Goal: Participate in discussion: Engage in conversation with other users on a specific topic

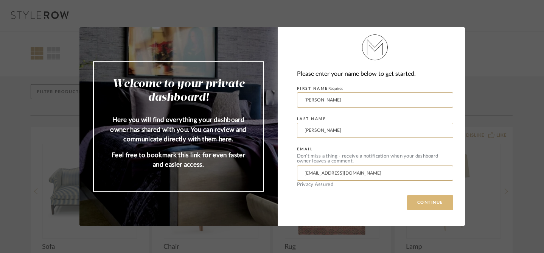
click at [436, 203] on button "CONTINUE" at bounding box center [430, 202] width 46 height 15
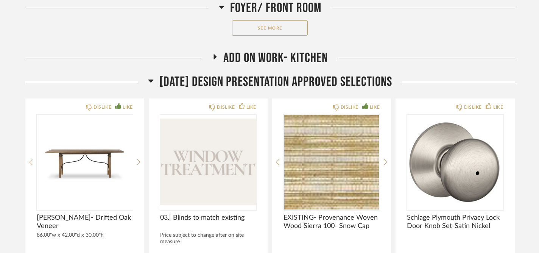
scroll to position [374, 0]
click at [267, 53] on span "Add on work- kitchen" at bounding box center [275, 58] width 104 height 16
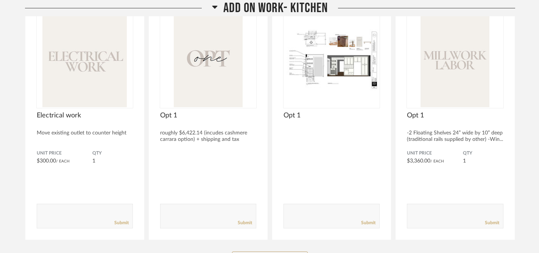
scroll to position [455, 0]
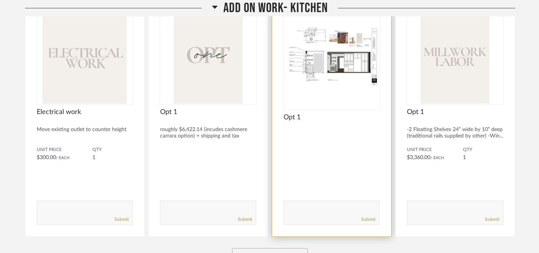
click at [346, 80] on img "0" at bounding box center [331, 56] width 96 height 95
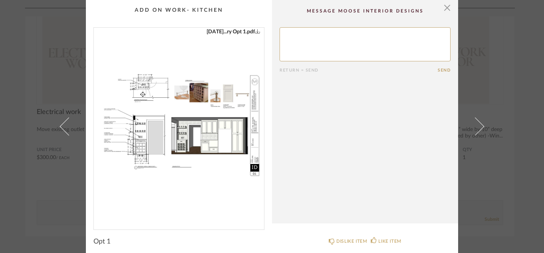
click at [222, 64] on img "0" at bounding box center [179, 126] width 170 height 196
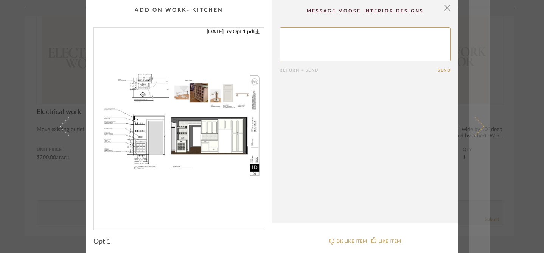
click at [478, 124] on span at bounding box center [475, 126] width 18 height 18
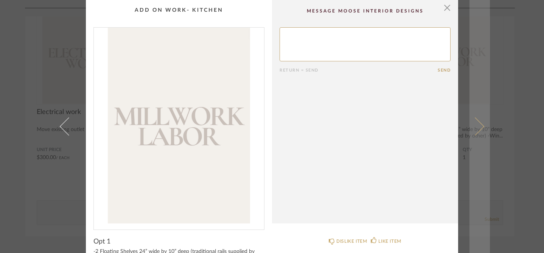
click at [478, 124] on span at bounding box center [475, 126] width 18 height 18
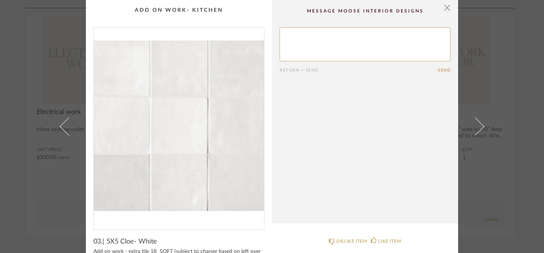
click at [478, 124] on span at bounding box center [475, 126] width 18 height 18
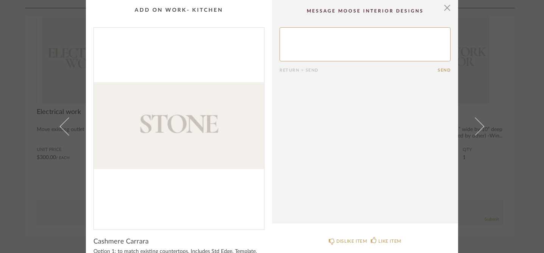
click at [478, 124] on span at bounding box center [475, 126] width 18 height 18
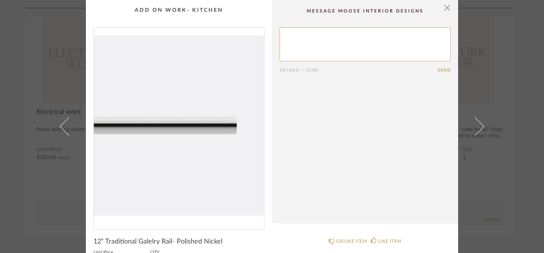
click at [478, 124] on span at bounding box center [475, 126] width 18 height 18
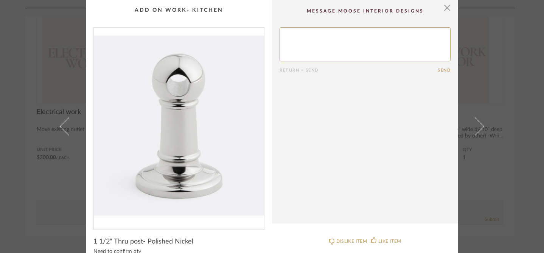
click at [478, 124] on span at bounding box center [475, 126] width 18 height 18
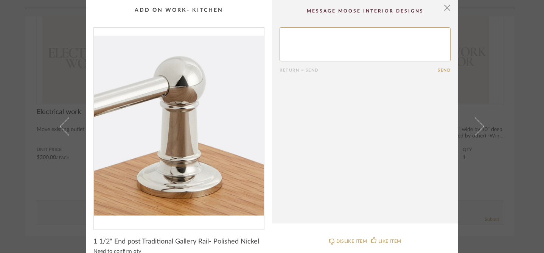
click at [478, 124] on span at bounding box center [475, 126] width 18 height 18
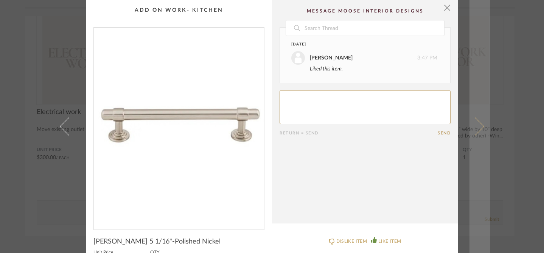
click at [478, 124] on span at bounding box center [475, 126] width 18 height 18
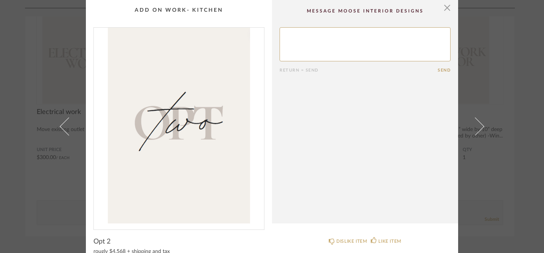
click at [478, 124] on span at bounding box center [475, 126] width 18 height 18
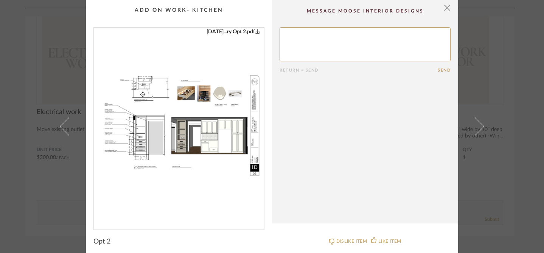
click at [200, 142] on img "0" at bounding box center [179, 126] width 170 height 196
click at [445, 10] on span "button" at bounding box center [447, 7] width 15 height 15
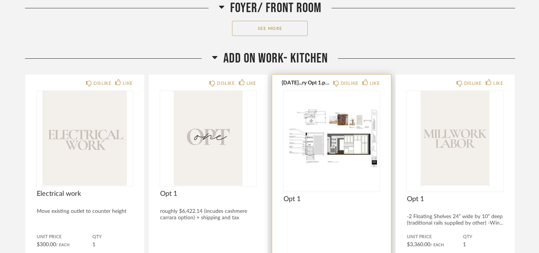
scroll to position [398, 0]
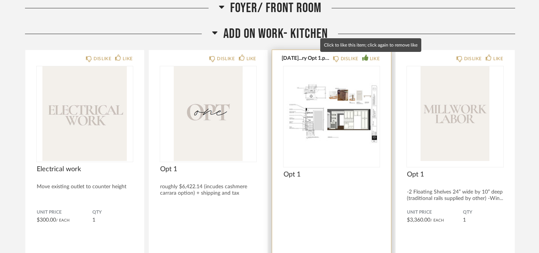
click at [371, 59] on div "LIKE" at bounding box center [375, 59] width 10 height 8
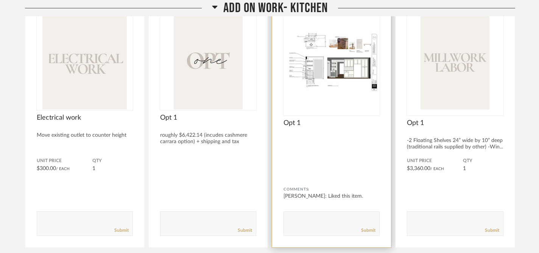
scroll to position [458, 0]
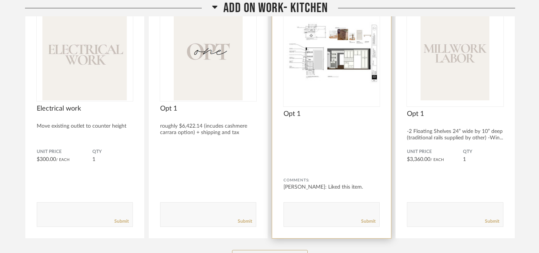
click at [300, 208] on textarea at bounding box center [331, 211] width 95 height 10
type textarea "I like the floating shelves. I likely want more drawers in this design rather t…"
click at [369, 222] on link "Submit" at bounding box center [368, 221] width 14 height 6
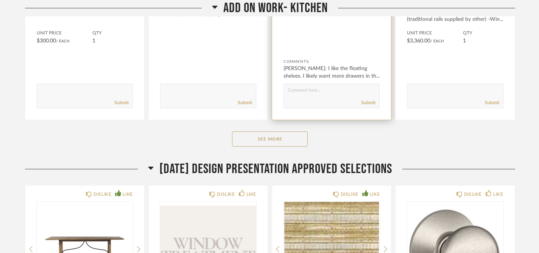
scroll to position [579, 0]
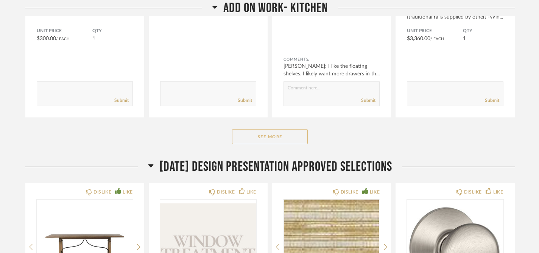
click at [272, 134] on button "See More" at bounding box center [270, 136] width 76 height 15
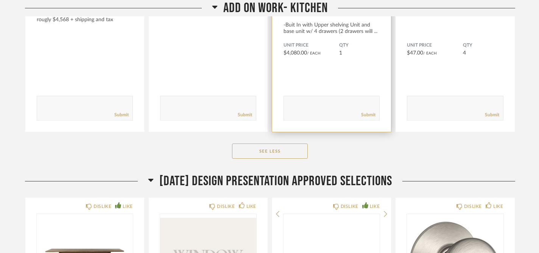
scroll to position [1314, 0]
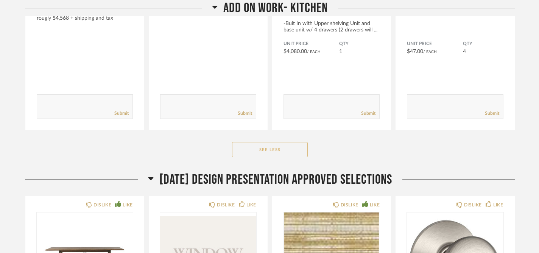
click at [262, 147] on button "See Less" at bounding box center [270, 149] width 76 height 15
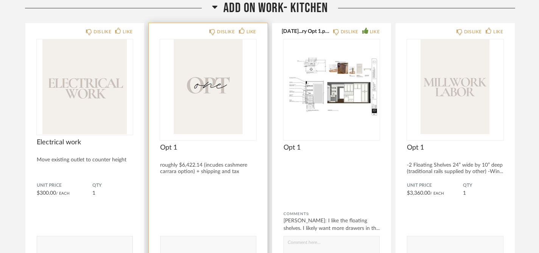
scroll to position [425, 0]
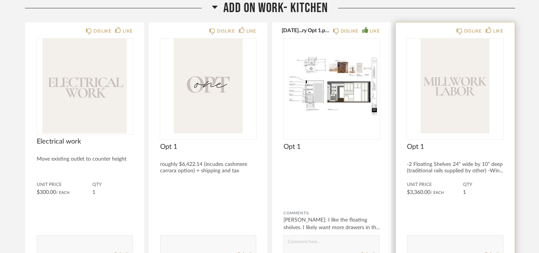
click at [488, 171] on div "-2 Floating Shelves 24” wide by 10” deep (traditional rails supplied by other) …" at bounding box center [455, 167] width 96 height 13
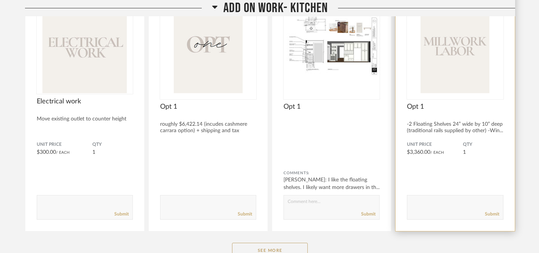
scroll to position [468, 0]
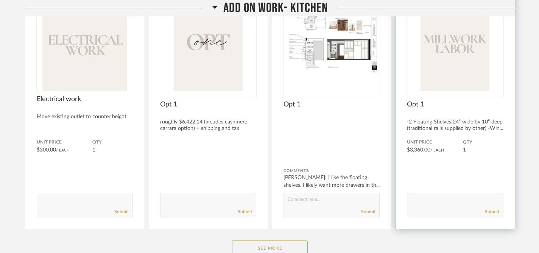
click at [462, 79] on img "0" at bounding box center [455, 43] width 96 height 95
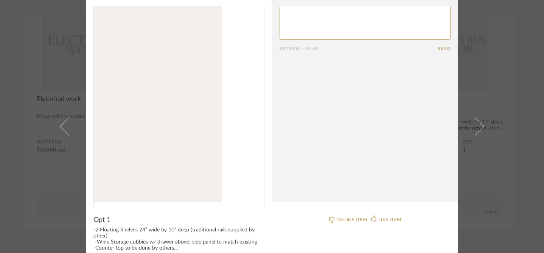
scroll to position [0, 0]
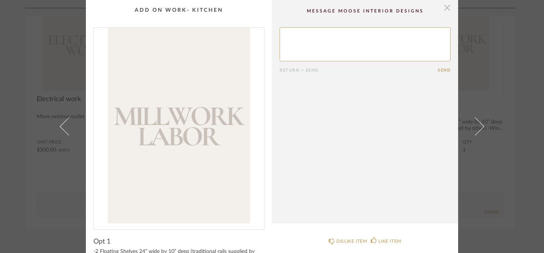
click at [444, 7] on span "button" at bounding box center [447, 7] width 15 height 15
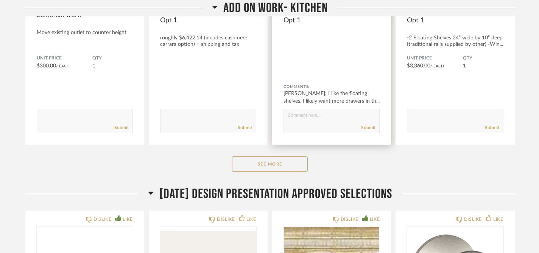
scroll to position [561, 0]
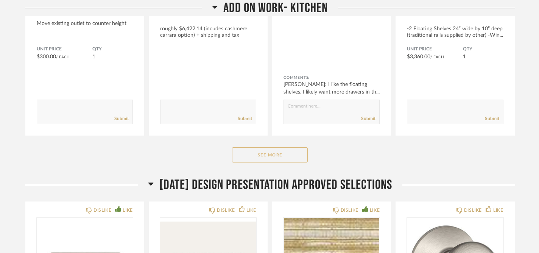
click at [274, 149] on button "See More" at bounding box center [270, 154] width 76 height 15
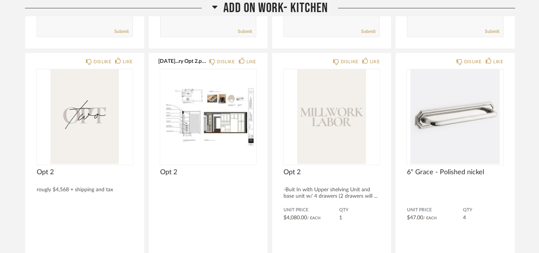
scroll to position [1143, 0]
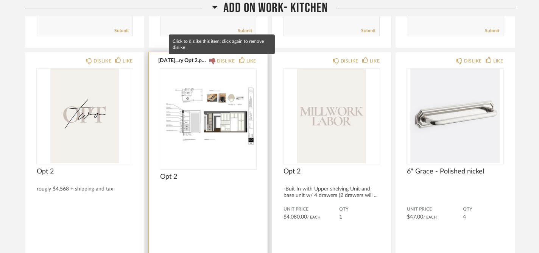
click at [223, 60] on div "DISLIKE" at bounding box center [226, 61] width 18 height 8
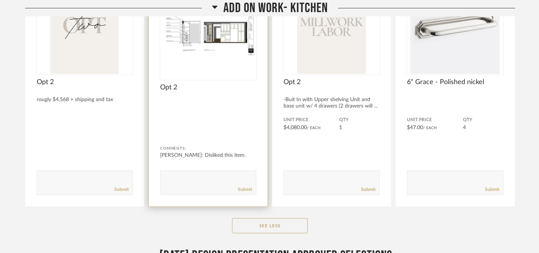
scroll to position [1236, 0]
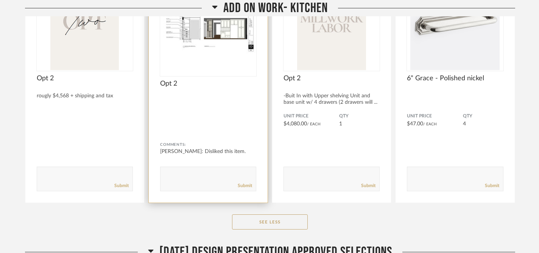
click at [190, 169] on form "Submit" at bounding box center [208, 178] width 96 height 25
click at [184, 174] on textarea at bounding box center [207, 175] width 95 height 10
type textarea "I think I need open shelving to make it not feel boxed in from the TV room. I l…"
click at [247, 185] on link "Submit" at bounding box center [245, 185] width 14 height 6
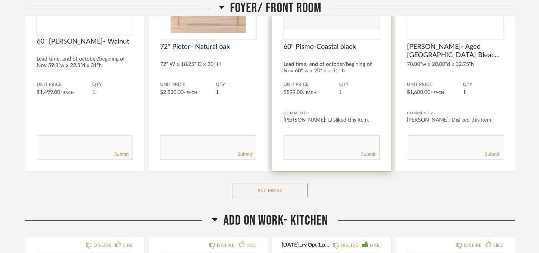
scroll to position [222, 0]
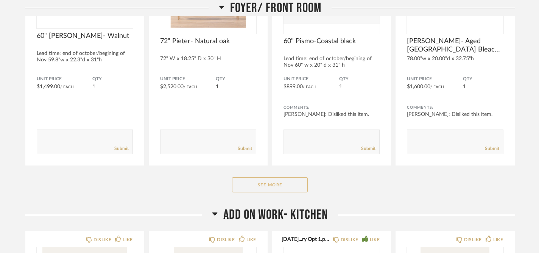
click at [286, 184] on button "See More" at bounding box center [270, 184] width 76 height 15
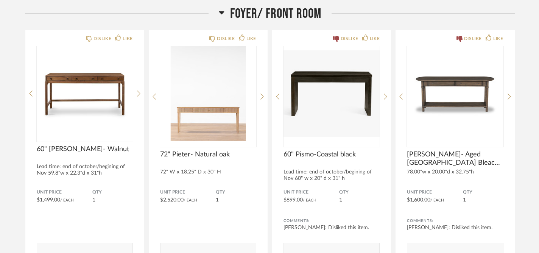
scroll to position [105, 0]
